Goal: Feedback & Contribution: Leave review/rating

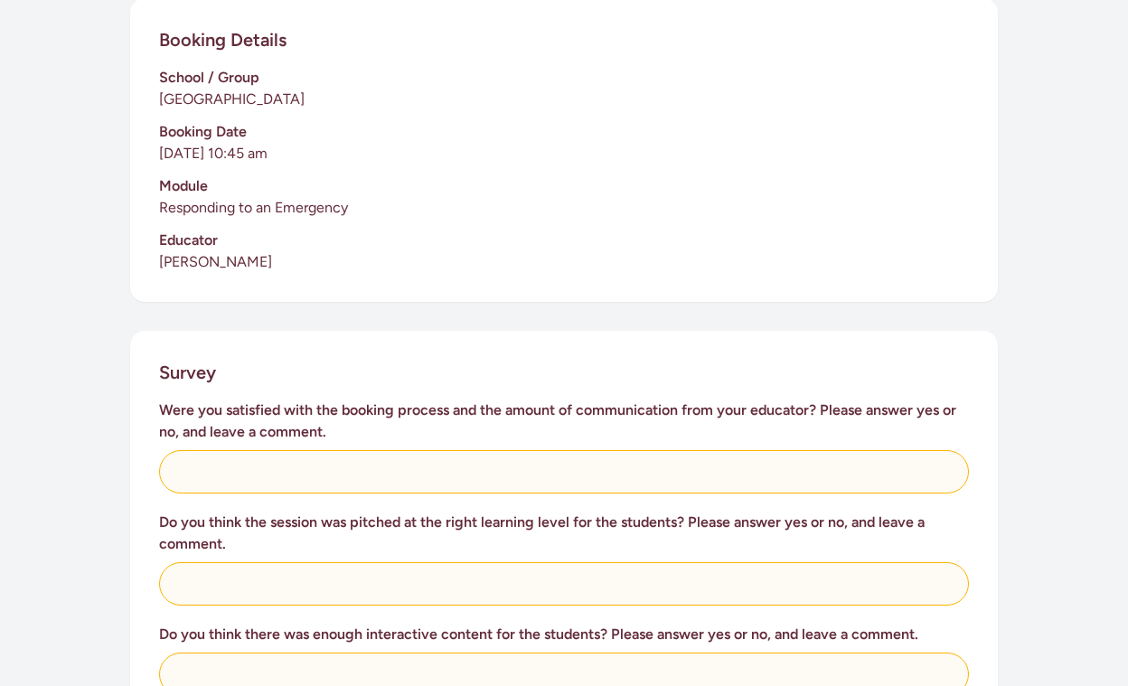
scroll to position [440, 0]
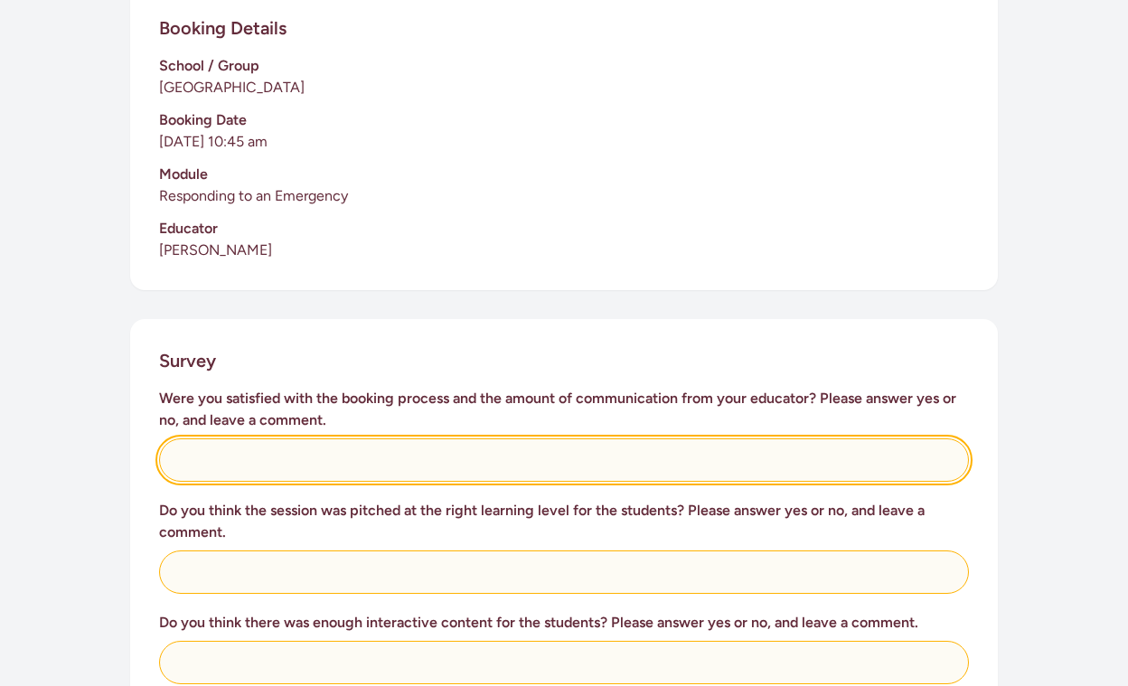
click at [314, 451] on input "text" at bounding box center [564, 459] width 810 height 43
type input "yes"
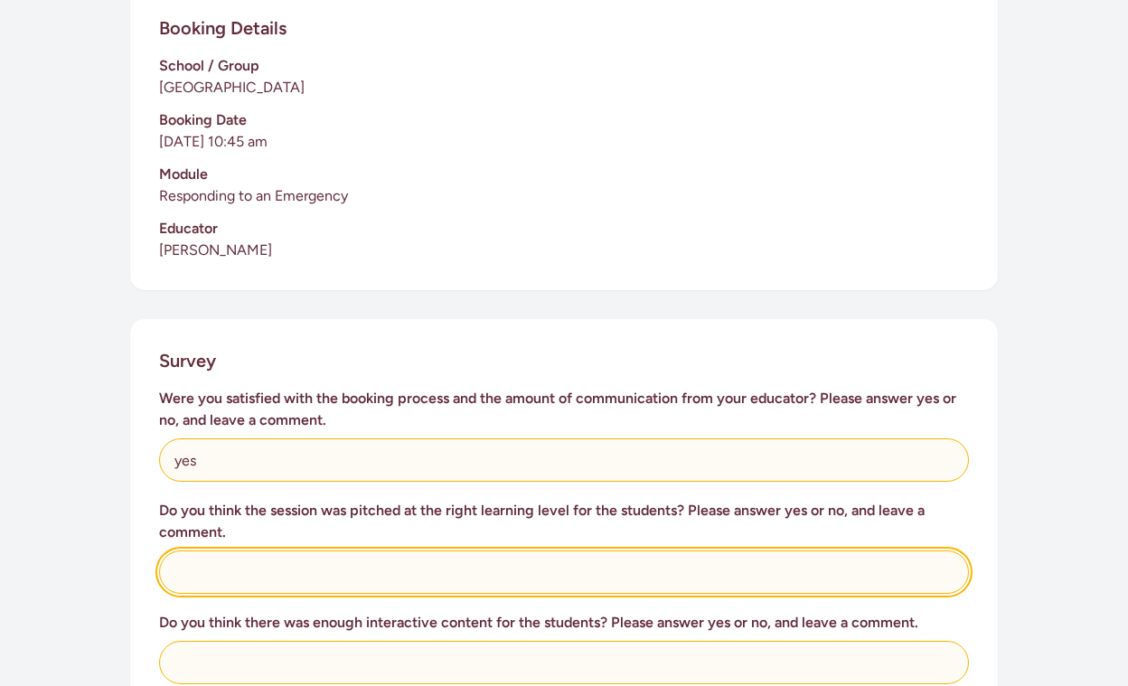
click at [282, 550] on input "text" at bounding box center [564, 571] width 810 height 43
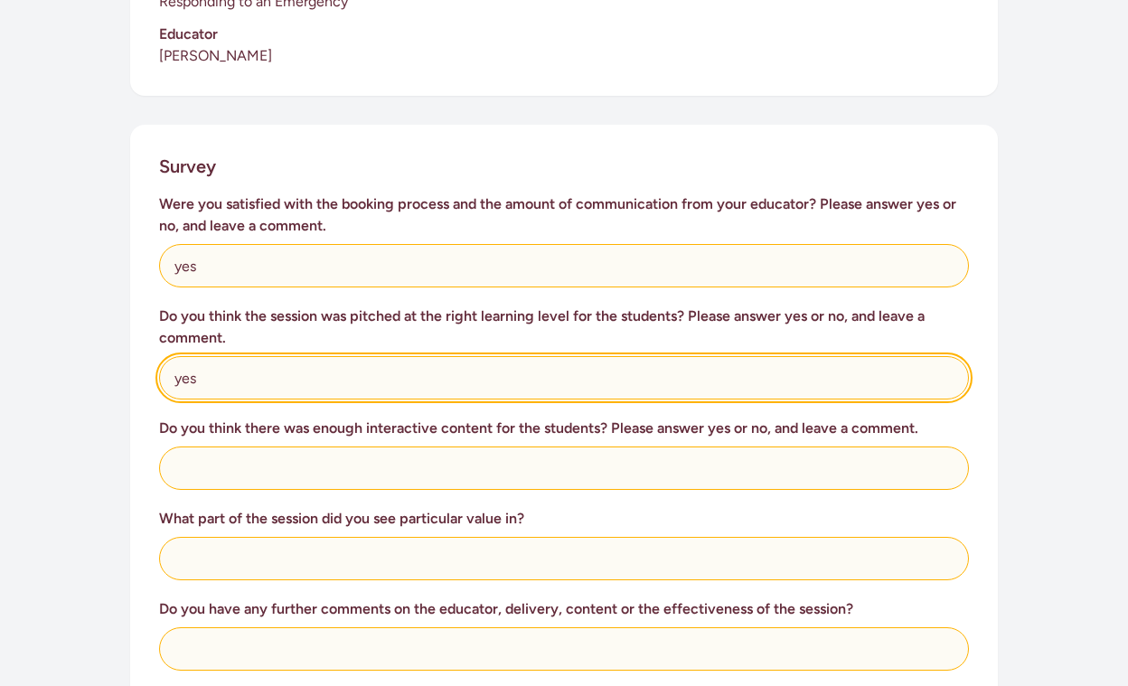
scroll to position [690, 0]
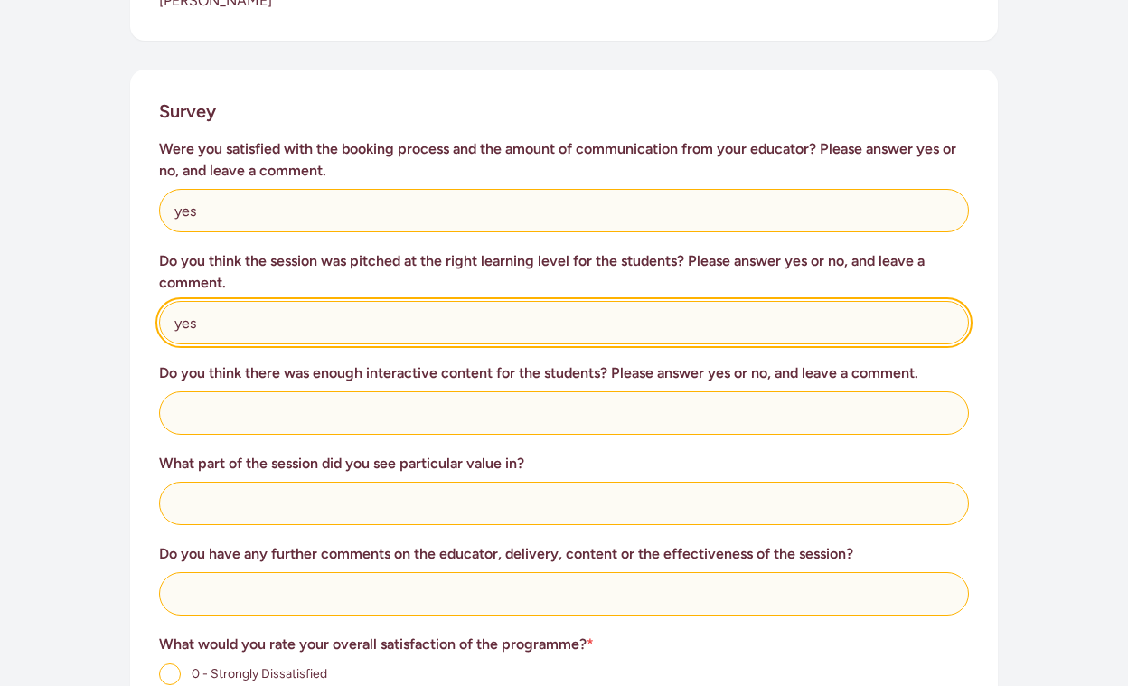
type input "yes"
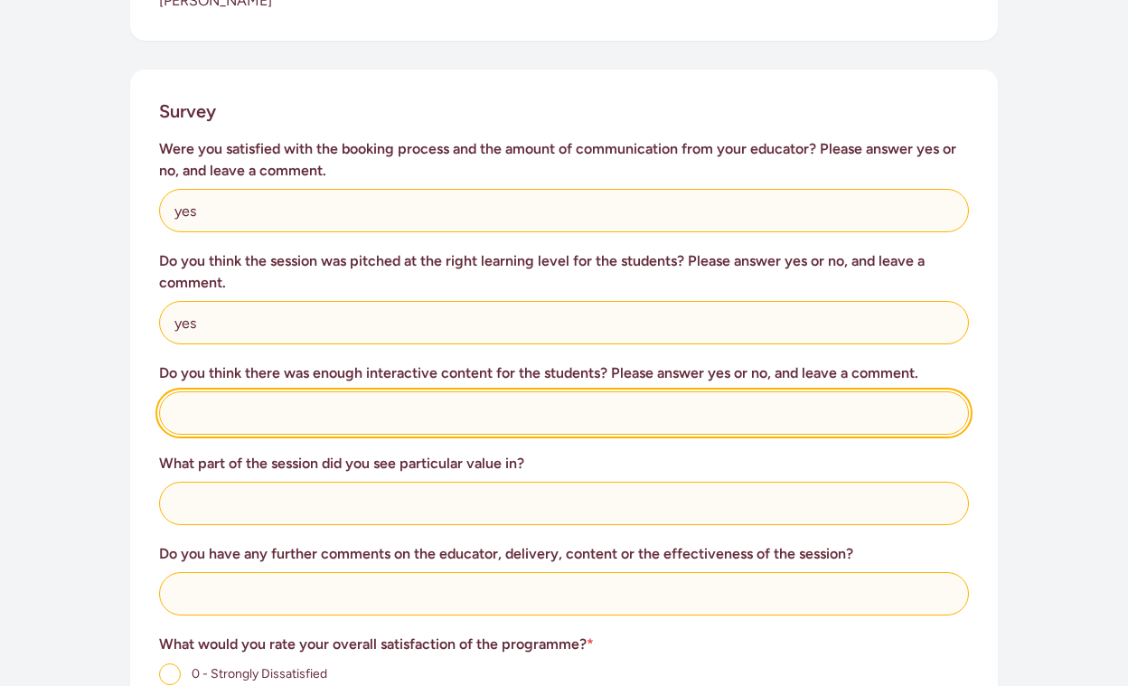
click at [258, 401] on input "text" at bounding box center [564, 412] width 810 height 43
type input "yes"
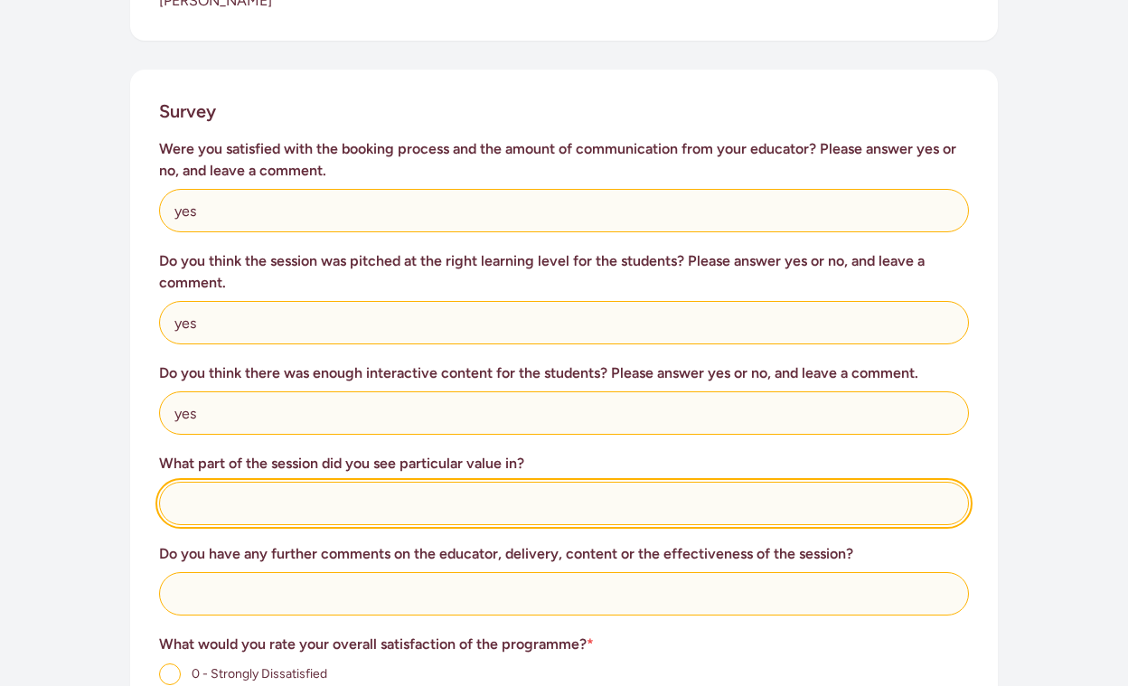
click at [265, 482] on input "text" at bounding box center [564, 503] width 810 height 43
type input "children getting a chance to explore with actually bandages etc"
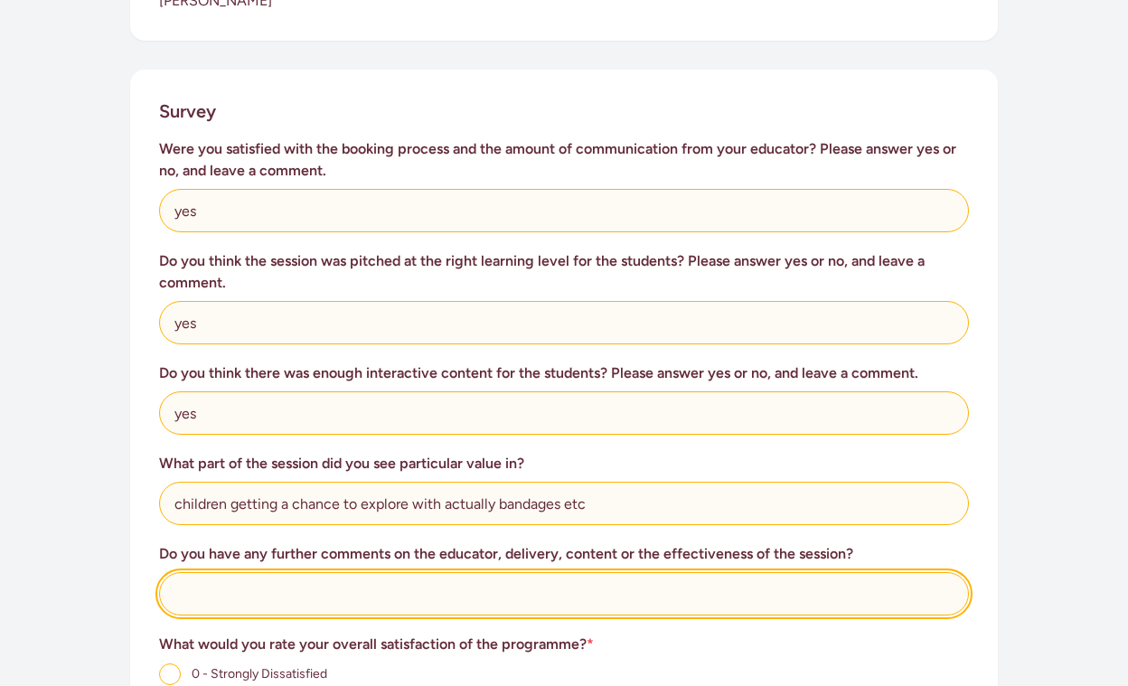
click at [223, 576] on input "text" at bounding box center [564, 593] width 810 height 43
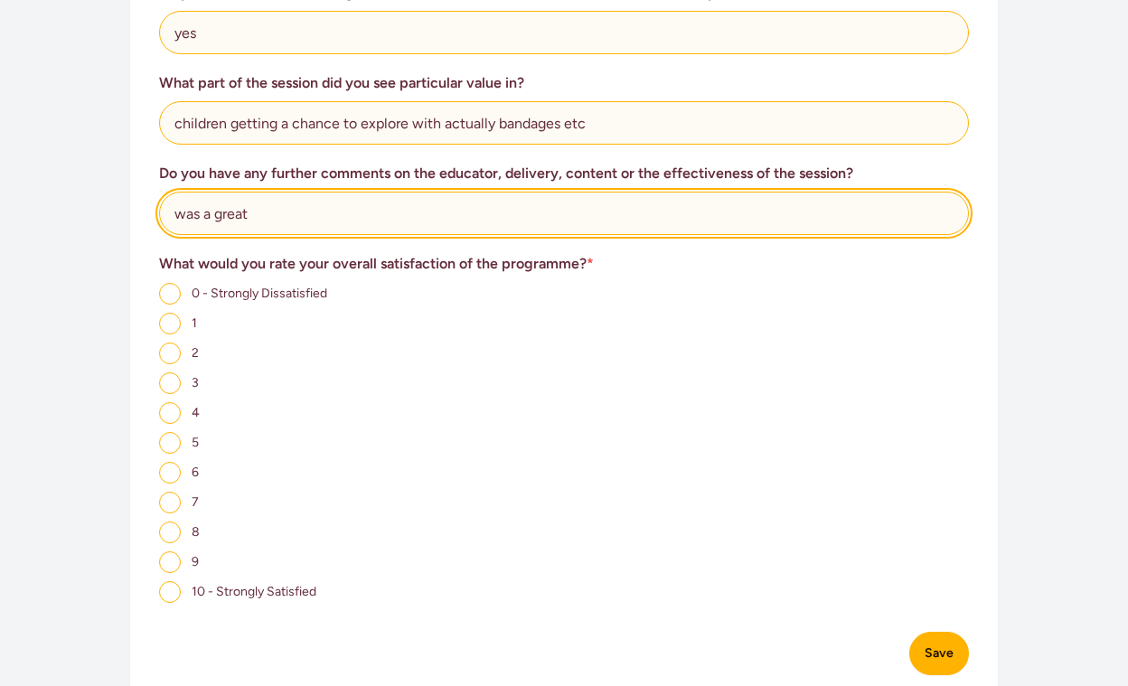
scroll to position [1112, 0]
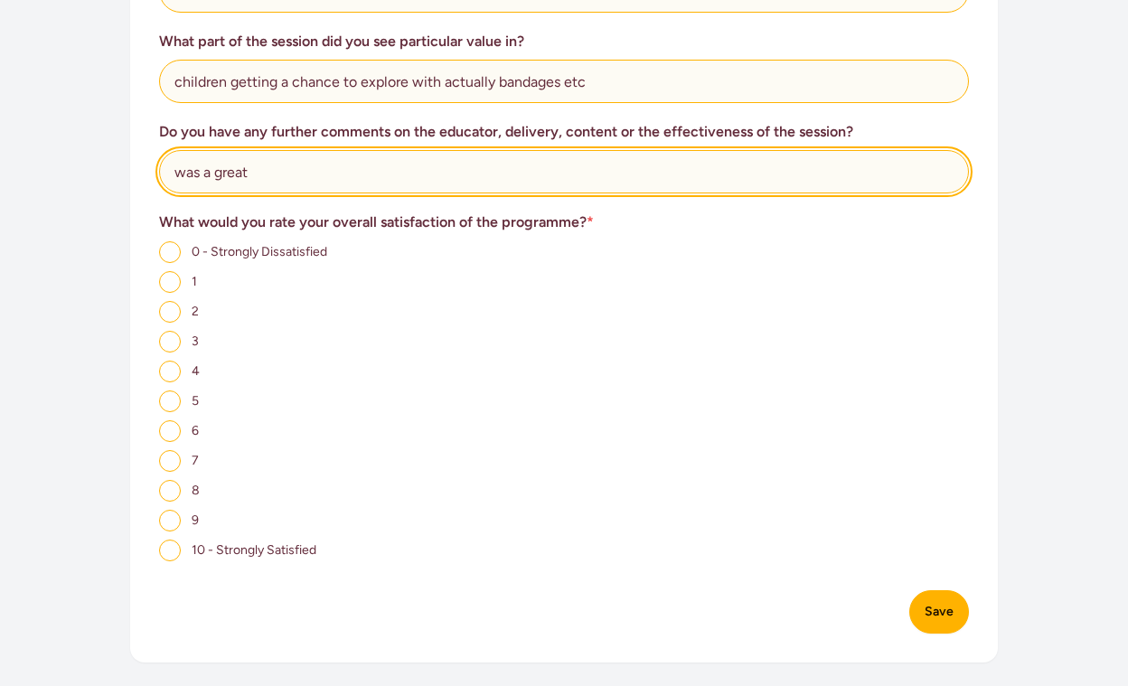
type input "was a great"
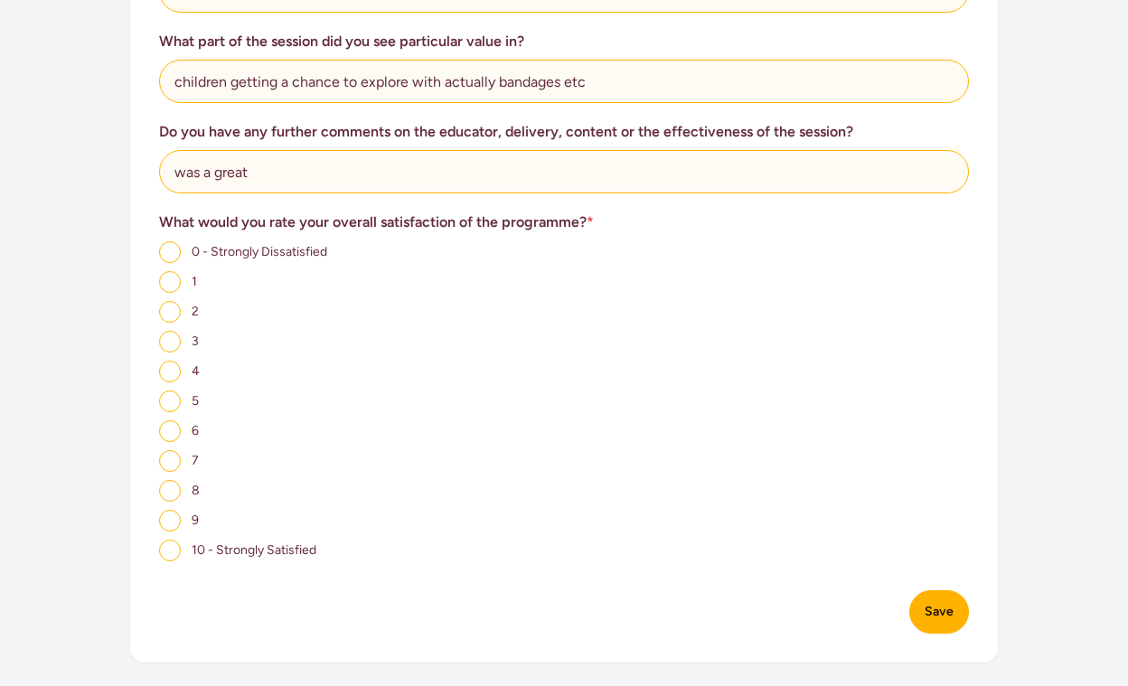
click at [176, 540] on input "10 - Strongly Satisfied" at bounding box center [170, 551] width 22 height 22
radio input "true"
click at [945, 590] on button "Save" at bounding box center [939, 611] width 60 height 43
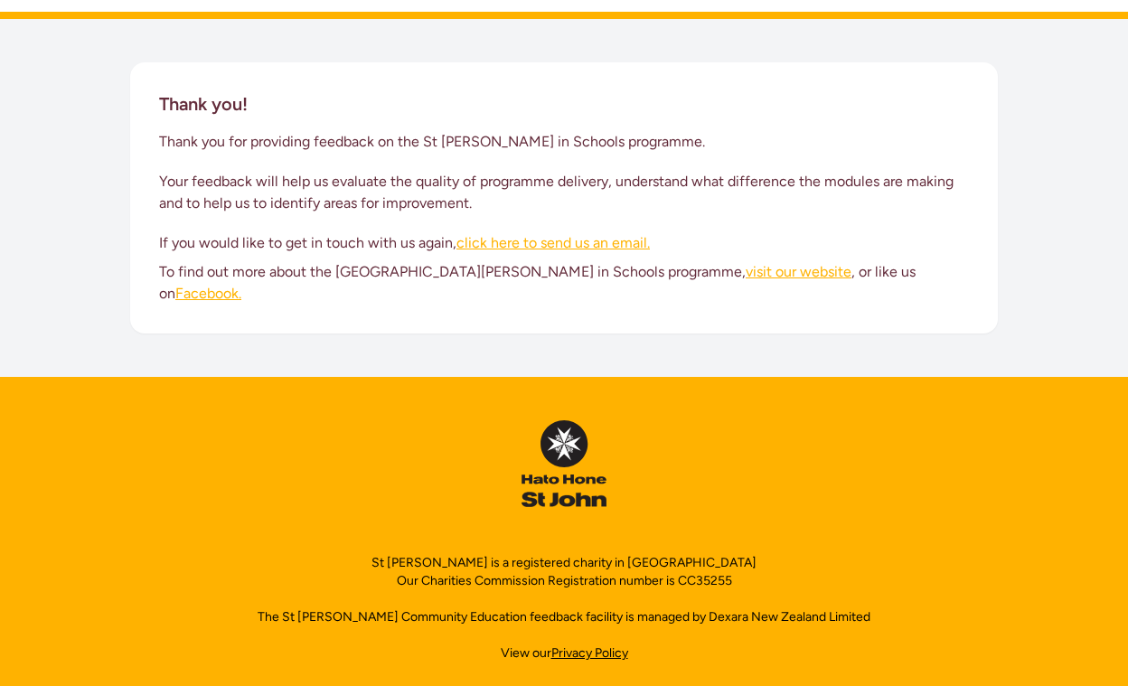
scroll to position [153, 0]
